Goal: Task Accomplishment & Management: Complete application form

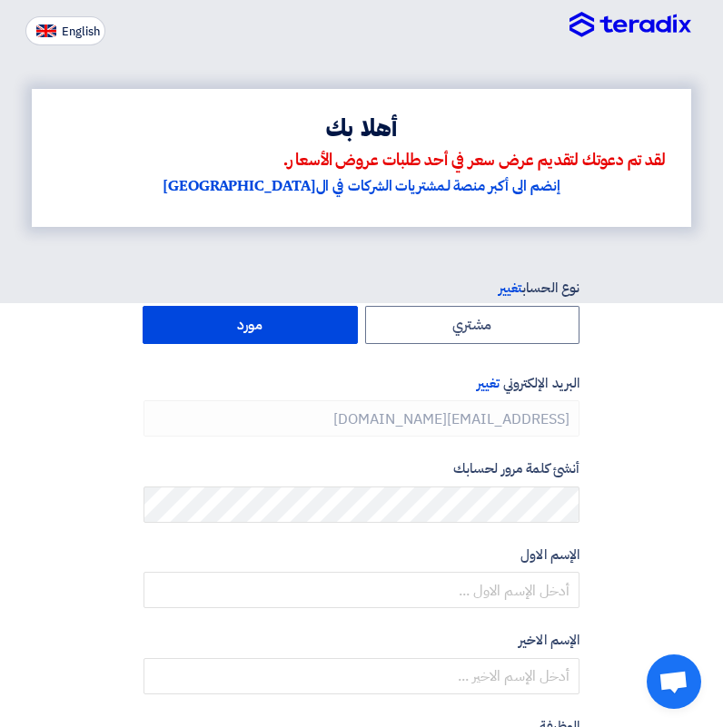
type input "[PHONE_NUMBER]"
click at [636, 32] on img at bounding box center [630, 25] width 122 height 27
click at [644, 26] on img at bounding box center [630, 25] width 122 height 27
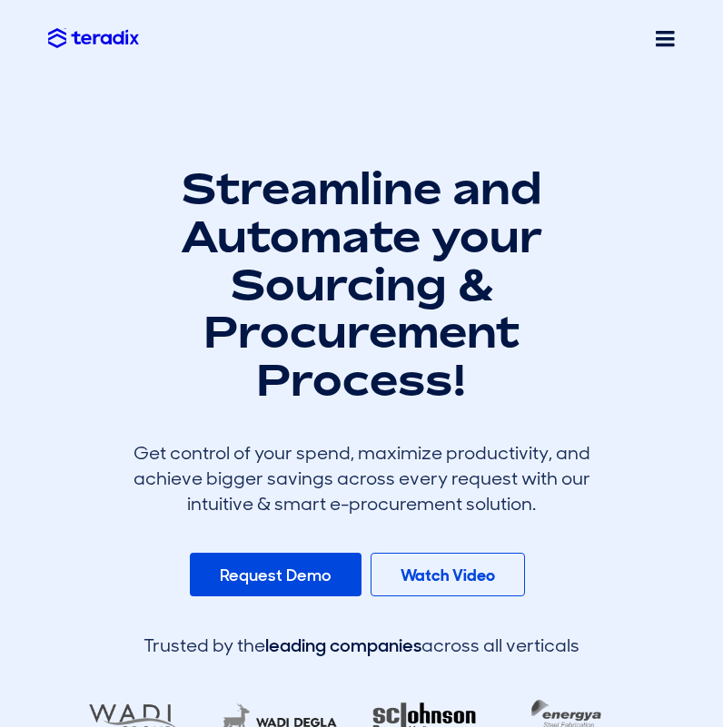
click at [671, 45] on span at bounding box center [665, 38] width 19 height 23
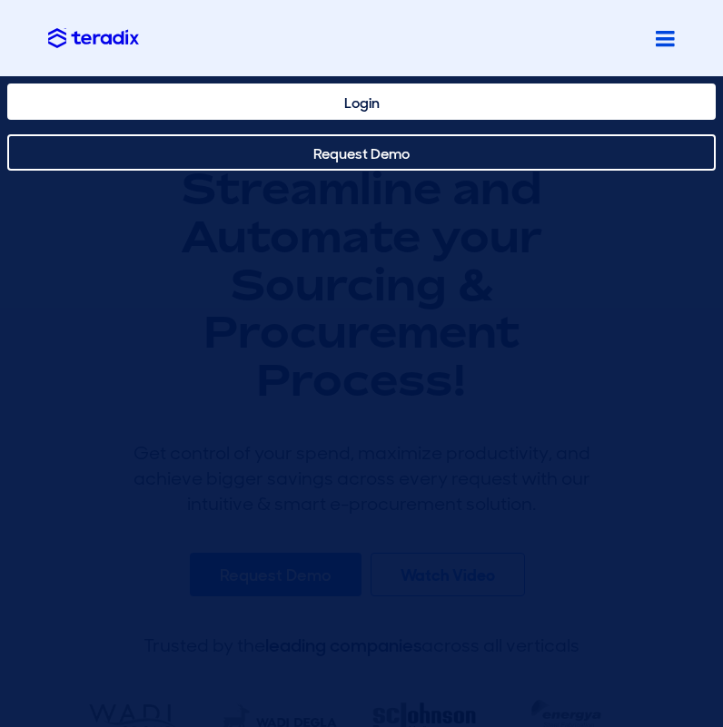
click at [391, 117] on link "Login" at bounding box center [361, 102] width 708 height 36
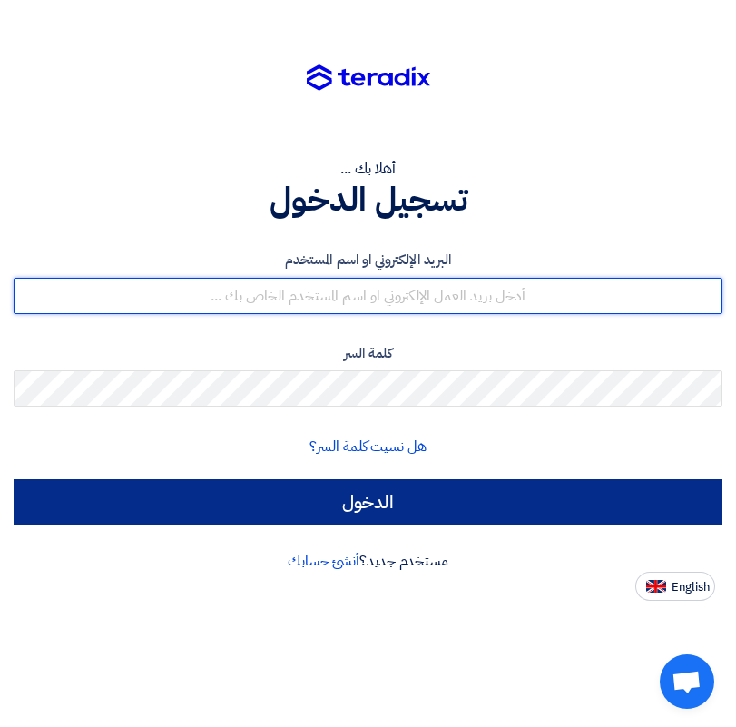
type input "bola@alwataniaeg.com"
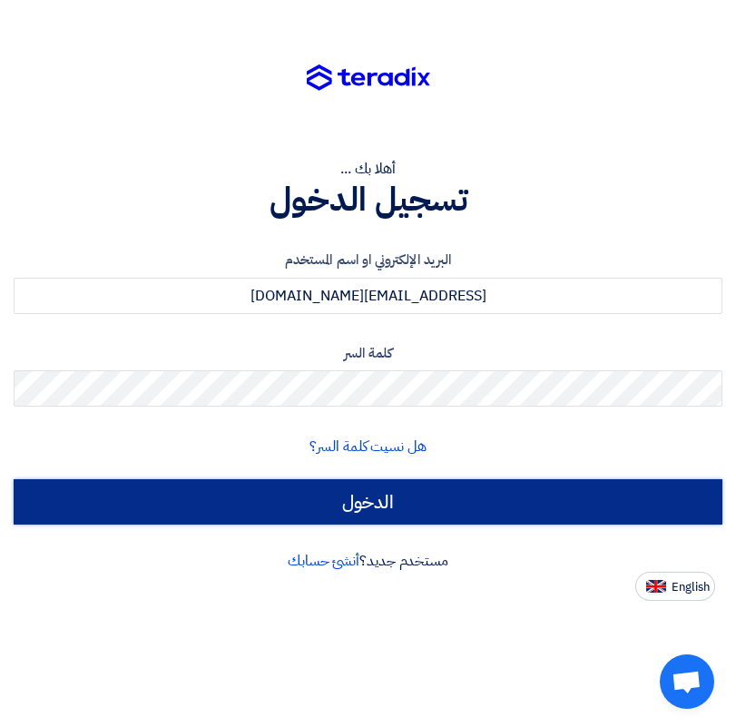
click at [373, 510] on input "الدخول" at bounding box center [368, 501] width 709 height 45
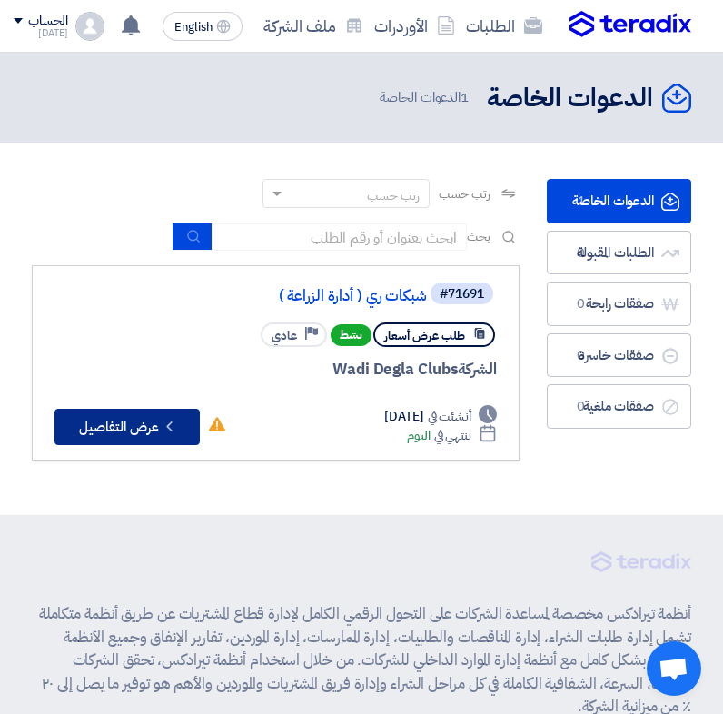
click at [149, 445] on button "Check details عرض التفاصيل" at bounding box center [126, 427] width 145 height 36
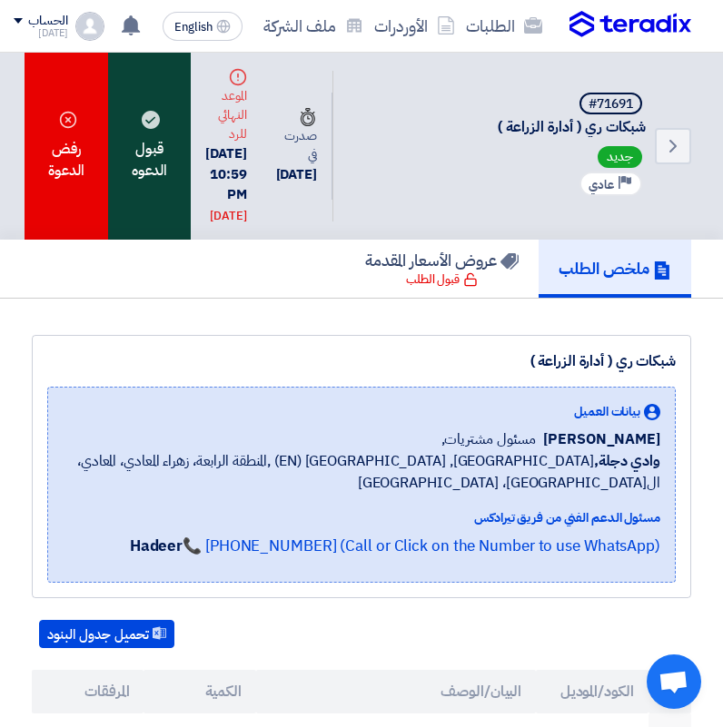
click at [176, 222] on div "قبول الدعوه" at bounding box center [149, 146] width 83 height 187
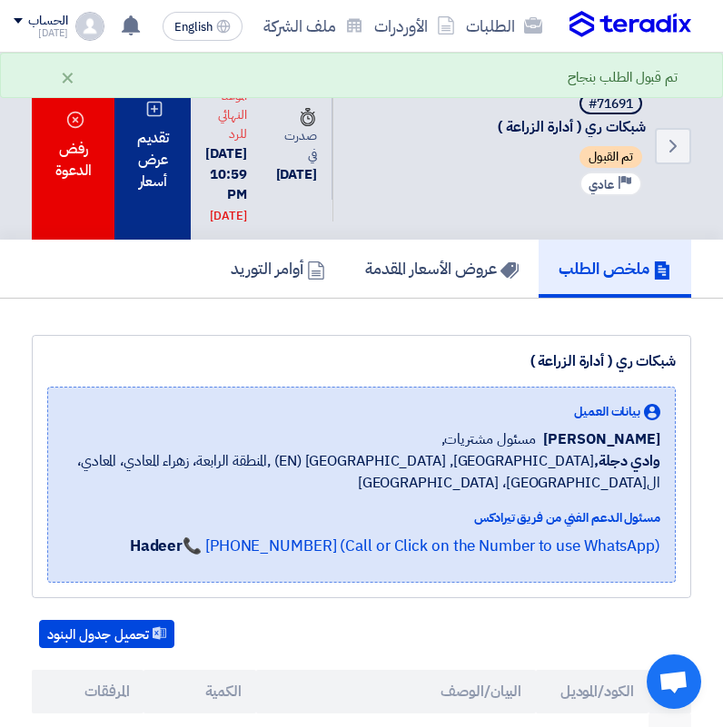
click at [164, 205] on div "تقديم عرض أسعار" at bounding box center [152, 146] width 76 height 187
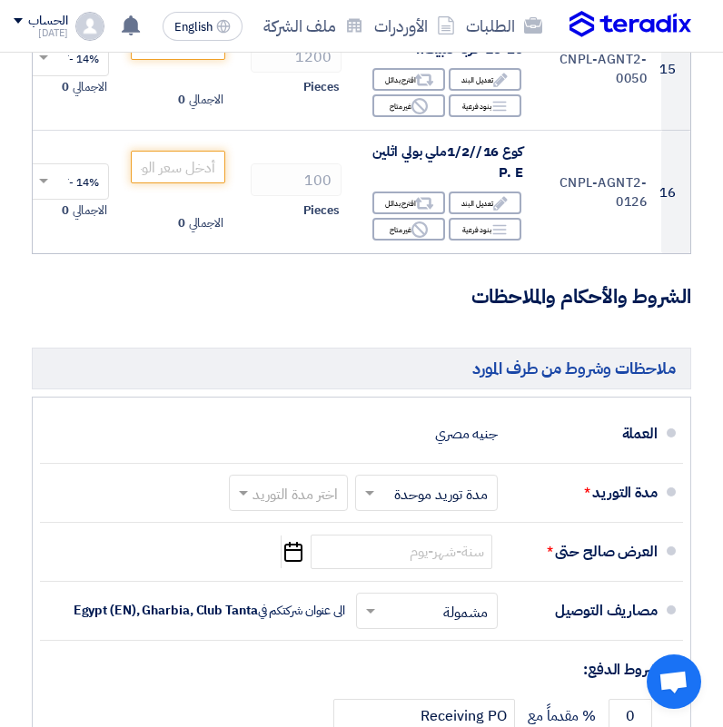
scroll to position [1635, 0]
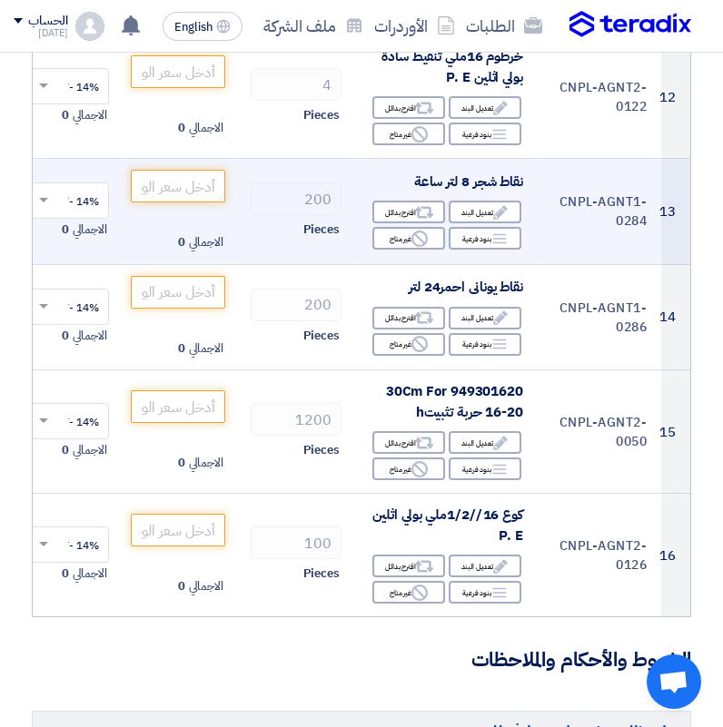
click at [54, 203] on div at bounding box center [69, 201] width 78 height 30
click at [72, 234] on span "14% -VAT" at bounding box center [75, 234] width 48 height 16
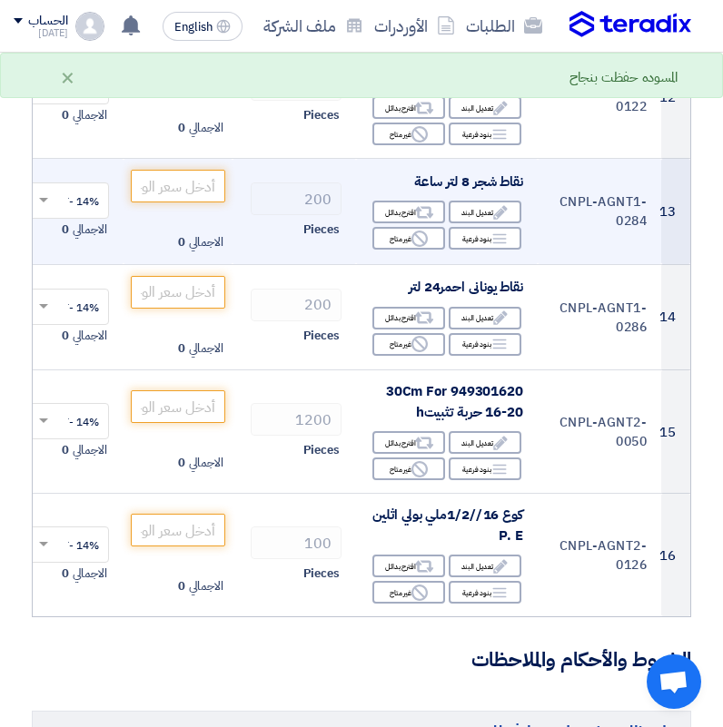
click at [33, 195] on span at bounding box center [41, 201] width 23 height 16
click at [57, 242] on span "14% -VAT" at bounding box center [75, 234] width 48 height 16
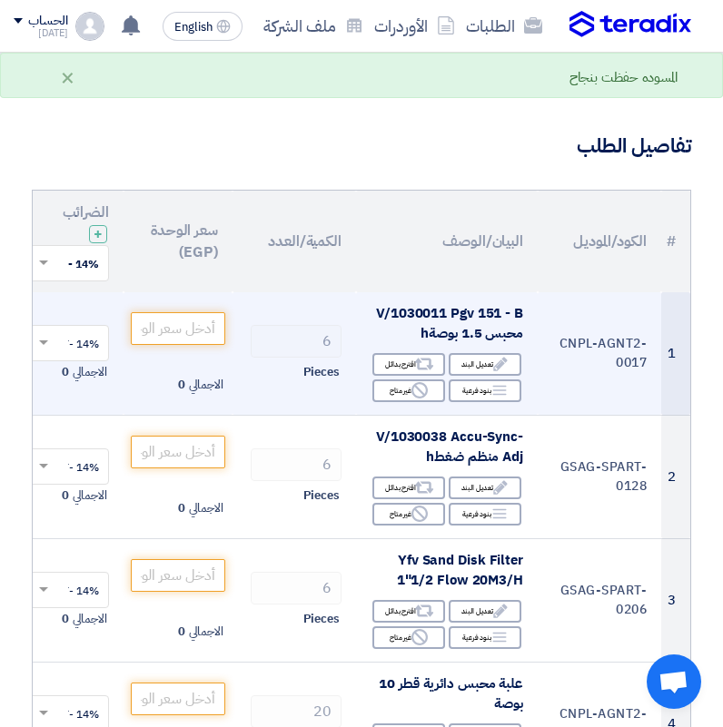
scroll to position [0, 0]
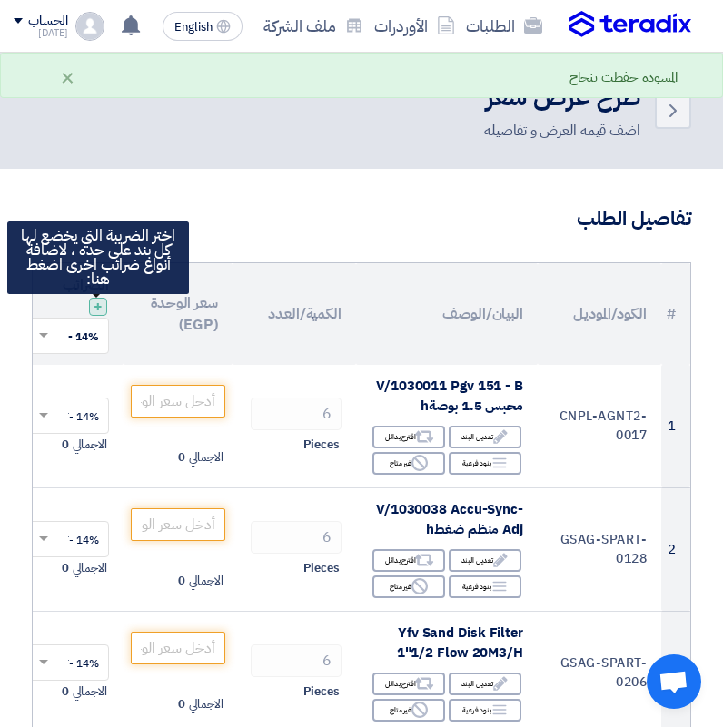
click at [99, 314] on span "+" at bounding box center [98, 307] width 9 height 22
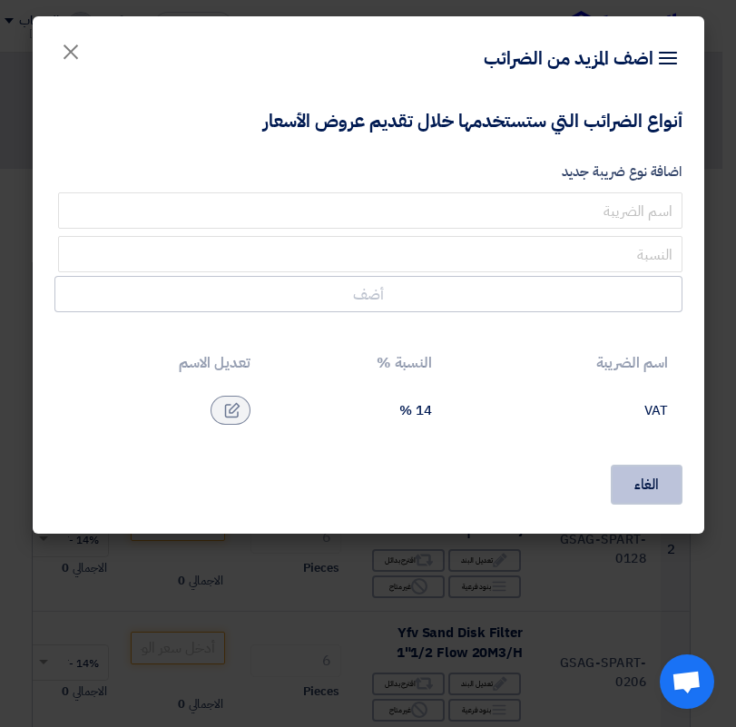
click at [646, 497] on button "الغاء" at bounding box center [647, 485] width 72 height 40
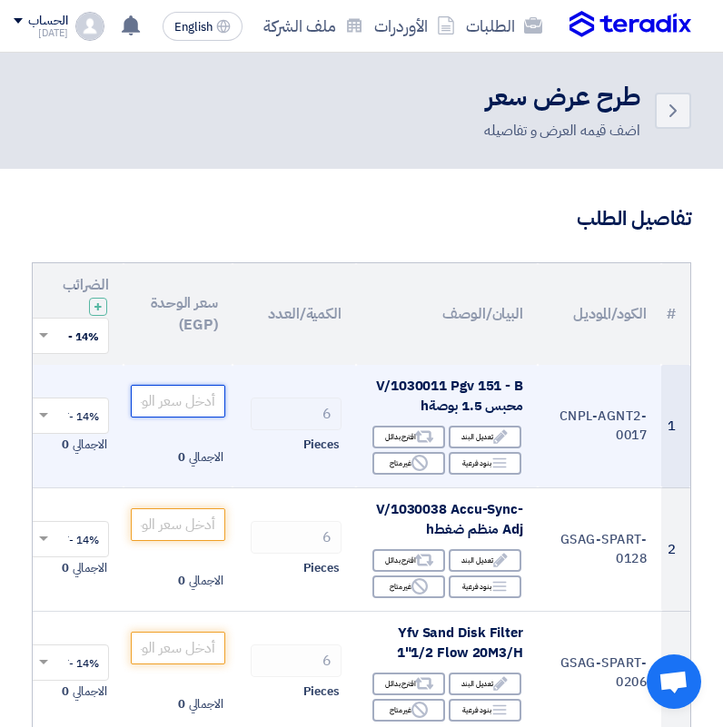
click at [203, 400] on input "number" at bounding box center [178, 401] width 94 height 33
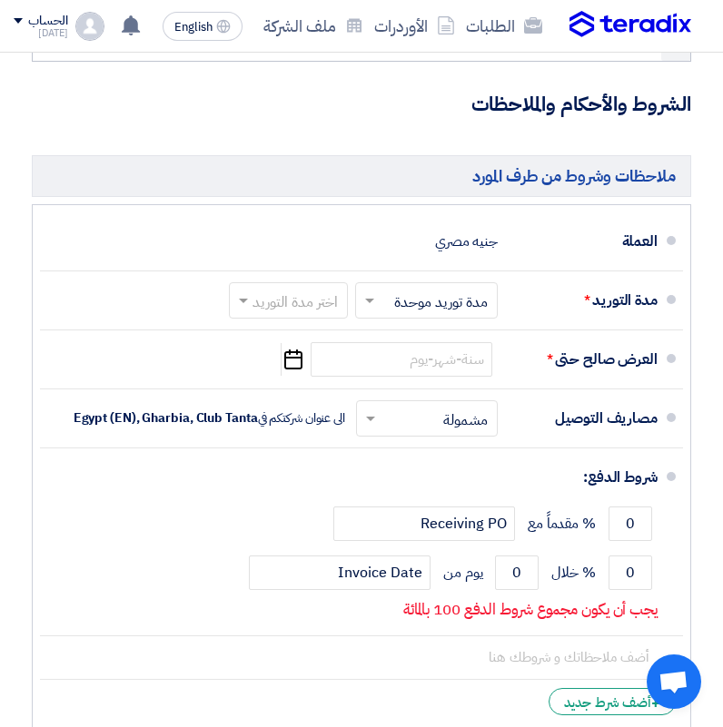
scroll to position [2179, 0]
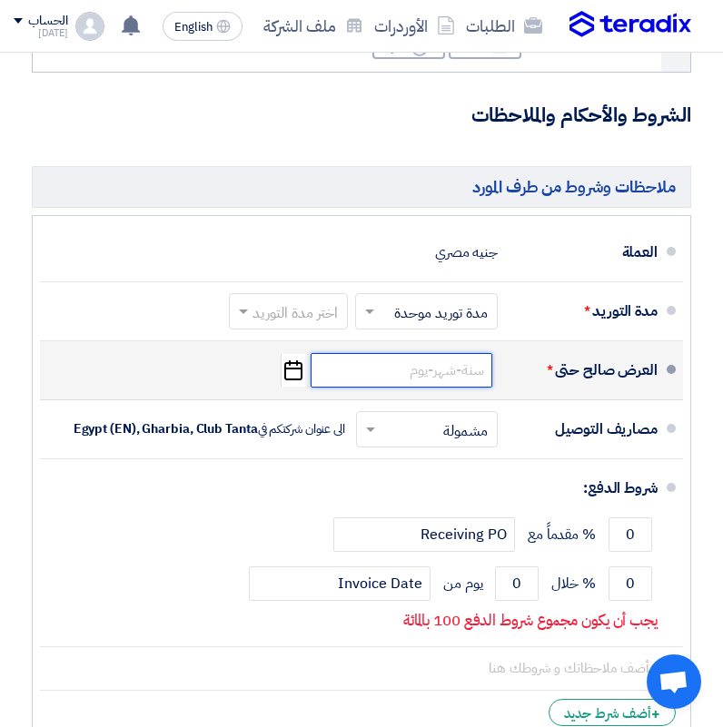
click at [380, 388] on input at bounding box center [402, 370] width 182 height 35
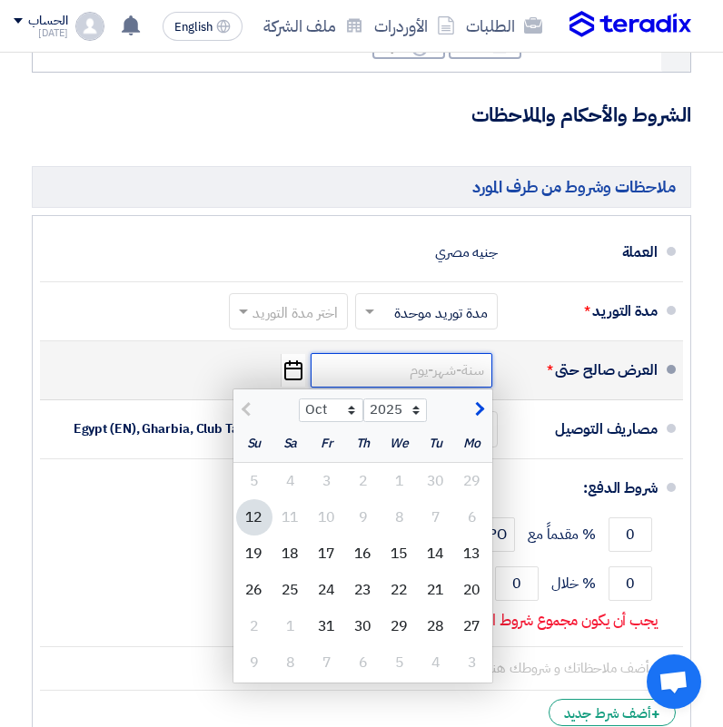
click at [380, 388] on input at bounding box center [402, 370] width 182 height 35
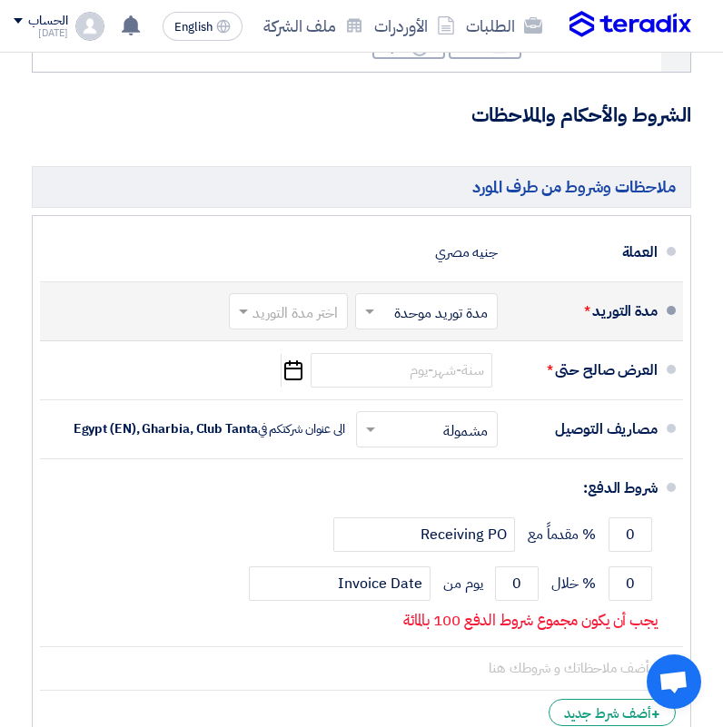
click at [410, 326] on input "text" at bounding box center [422, 313] width 133 height 26
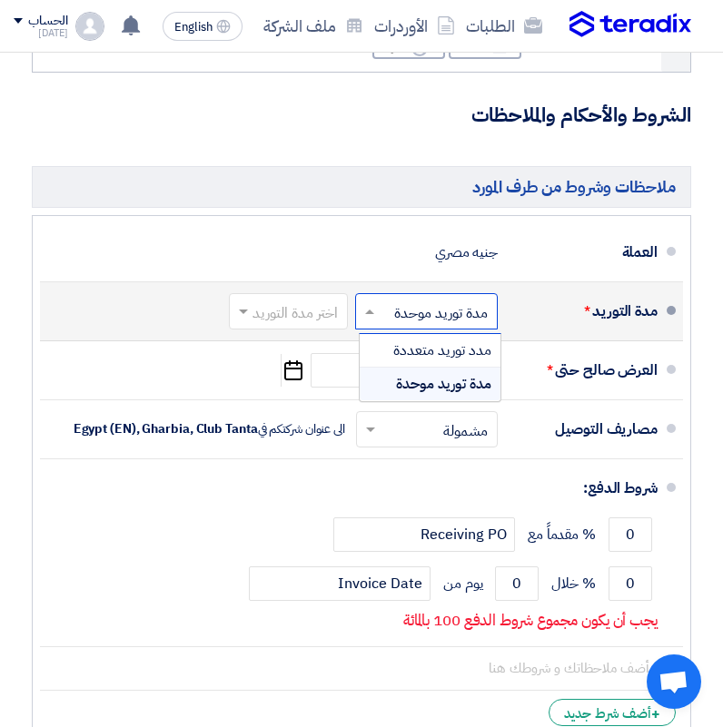
click at [290, 325] on input "text" at bounding box center [285, 313] width 110 height 26
